Goal: Navigation & Orientation: Find specific page/section

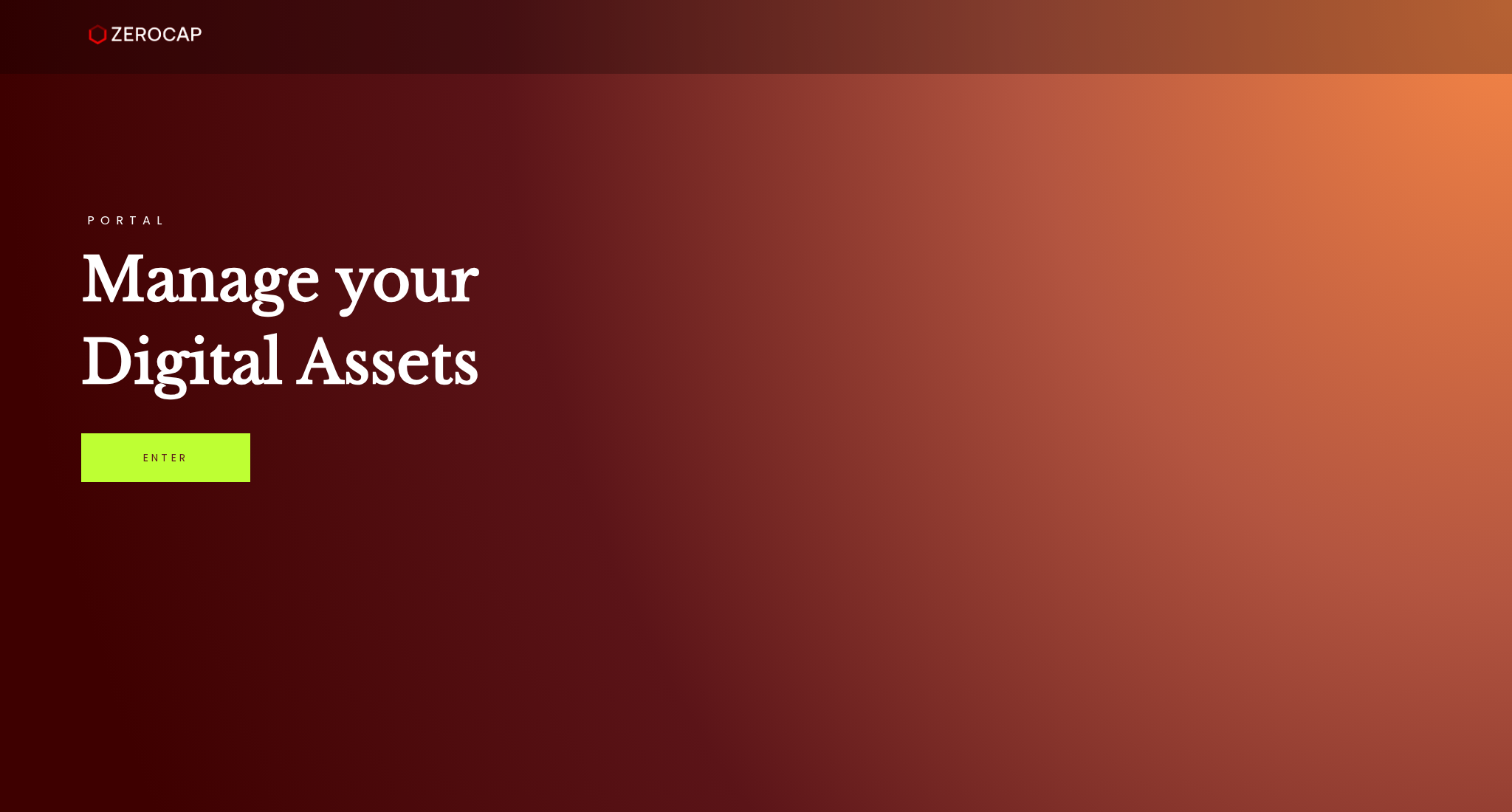
click at [163, 471] on link "Enter" at bounding box center [165, 457] width 169 height 48
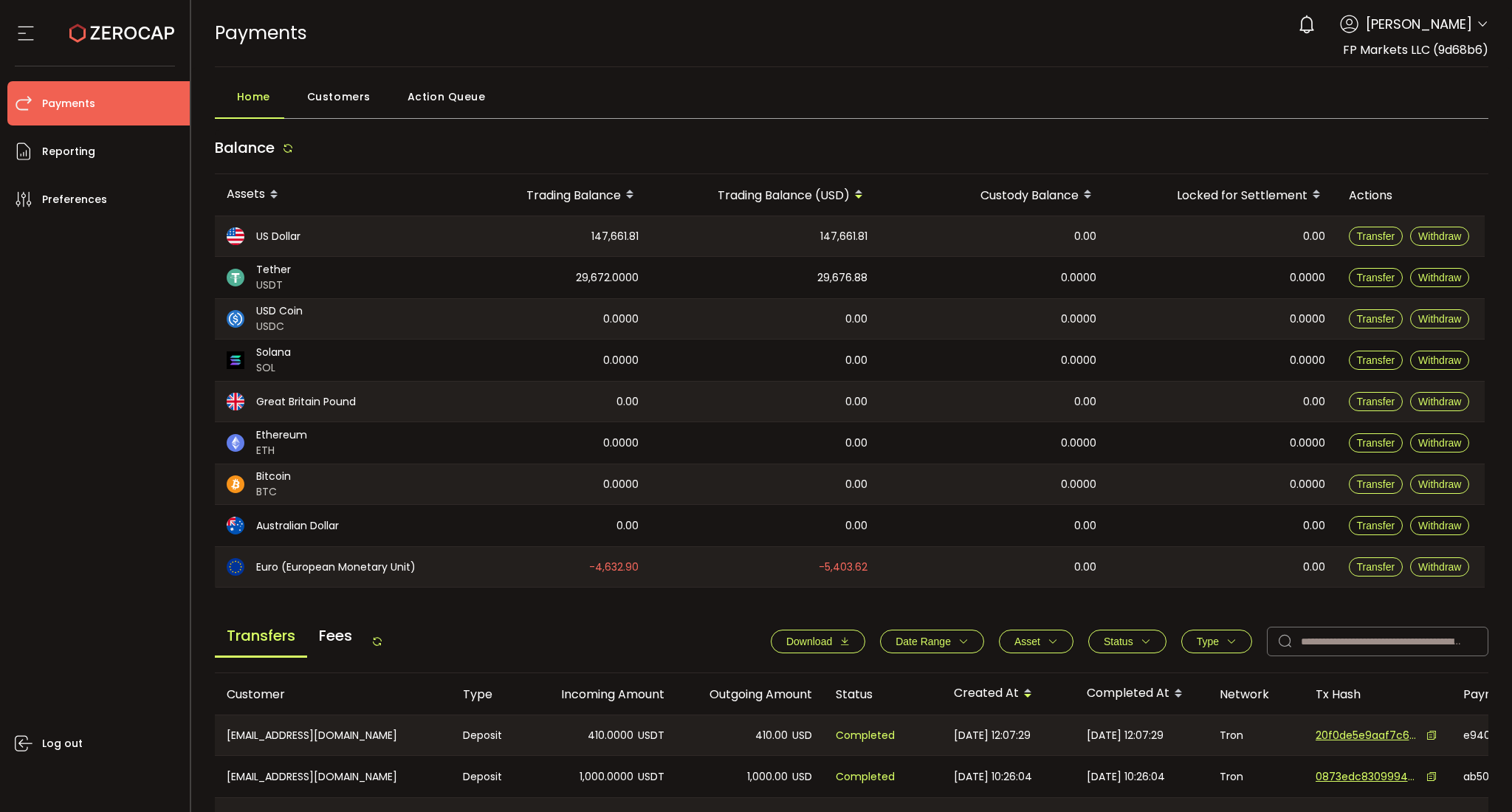
scroll to position [385, 0]
